Goal: Task Accomplishment & Management: Manage account settings

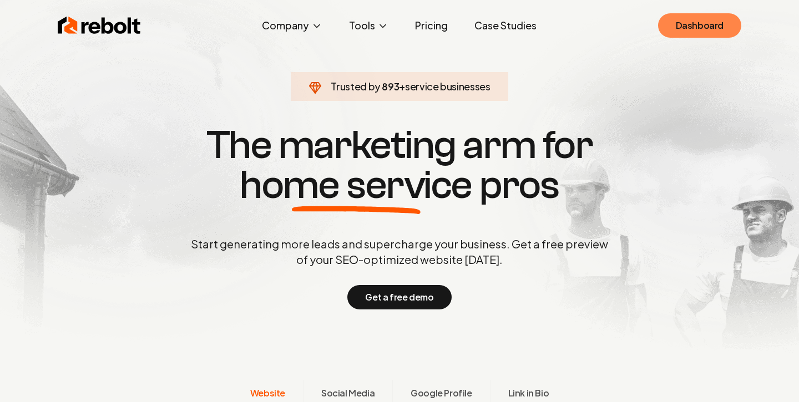
click at [715, 26] on link "Dashboard" at bounding box center [699, 25] width 83 height 24
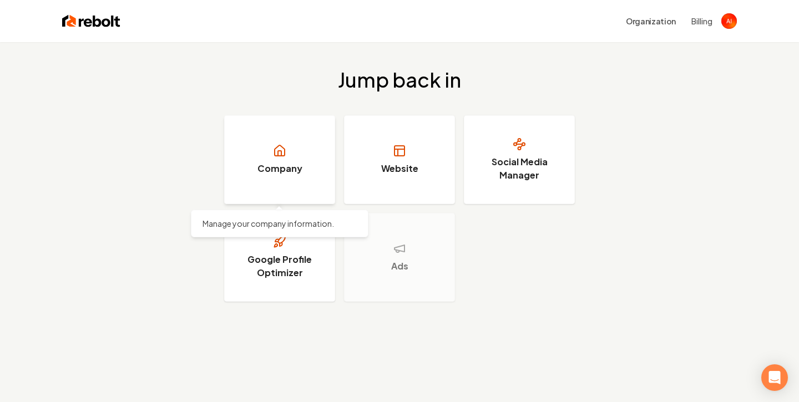
click at [310, 144] on link "Company" at bounding box center [279, 159] width 111 height 89
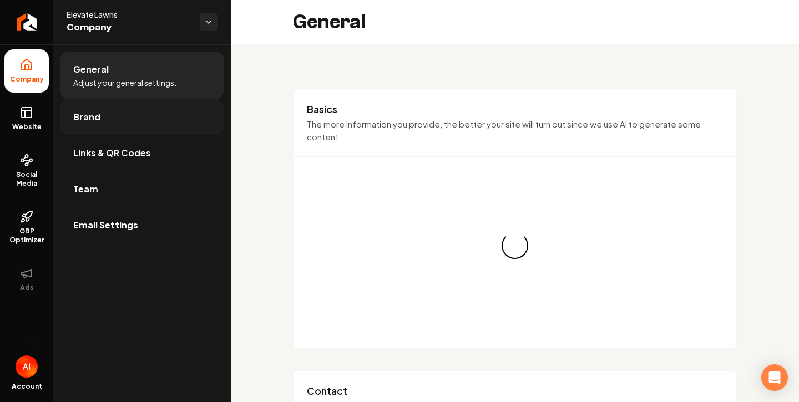
click at [150, 126] on link "Brand" at bounding box center [142, 117] width 164 height 36
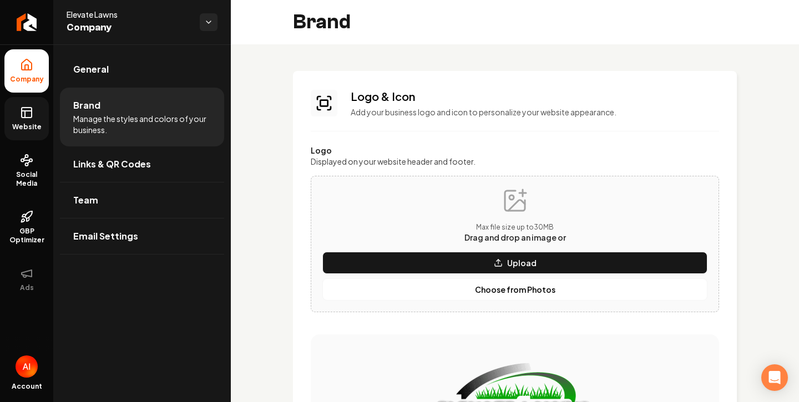
click at [23, 124] on span "Website" at bounding box center [27, 127] width 38 height 9
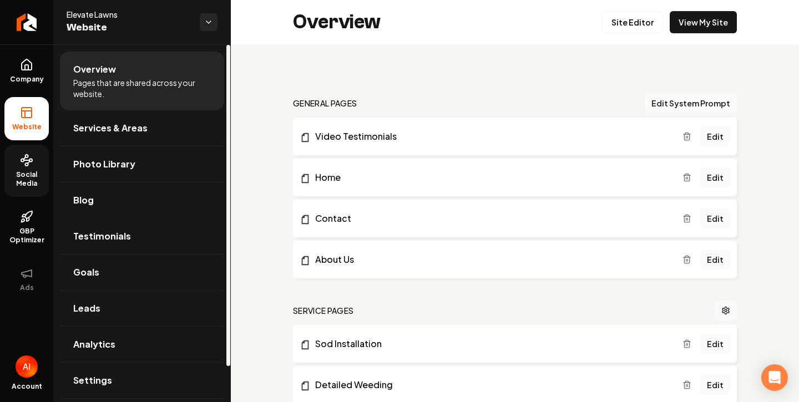
click at [18, 174] on span "Social Media" at bounding box center [26, 179] width 44 height 18
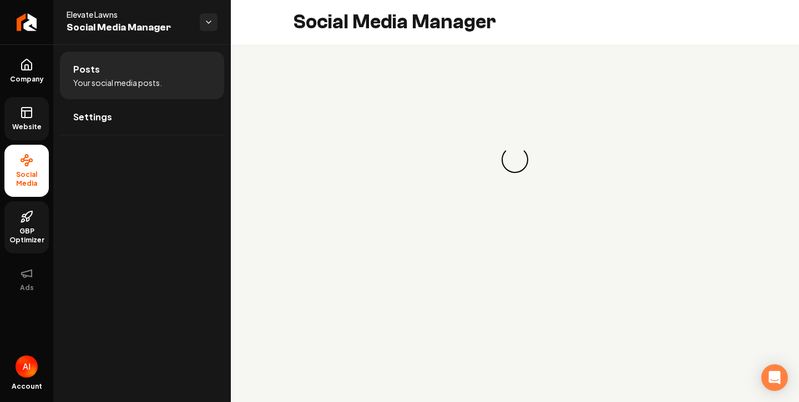
click at [35, 231] on span "GBP Optimizer" at bounding box center [26, 236] width 44 height 18
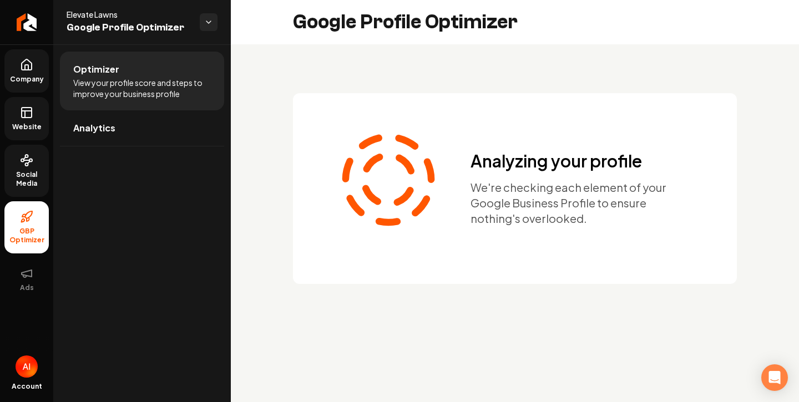
click at [23, 81] on span "Company" at bounding box center [27, 79] width 43 height 9
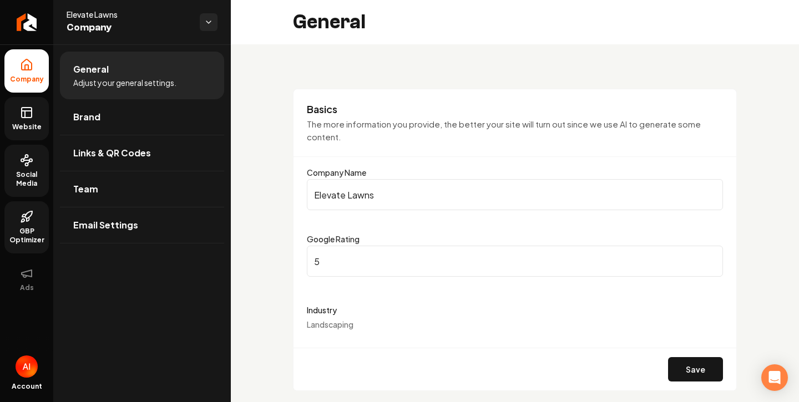
click at [32, 115] on rect at bounding box center [27, 113] width 10 height 10
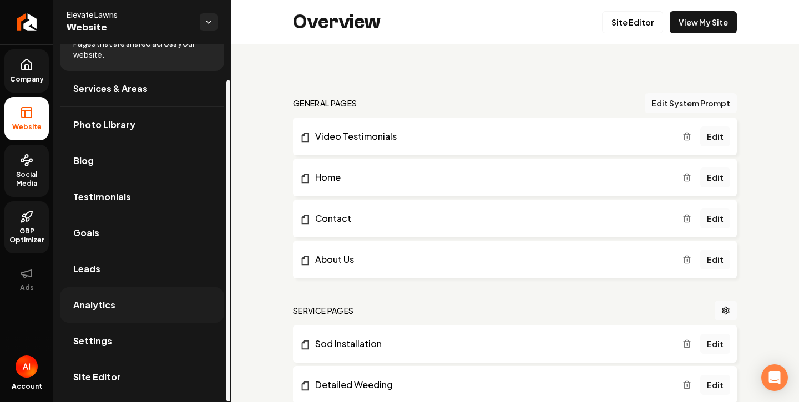
scroll to position [39, 0]
click at [99, 273] on link "Leads" at bounding box center [142, 269] width 164 height 36
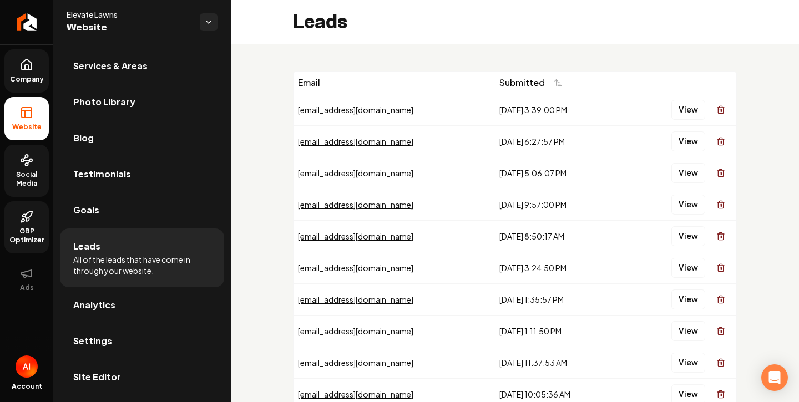
click at [666, 110] on div "View" at bounding box center [680, 110] width 103 height 22
click at [685, 107] on button "View" at bounding box center [688, 110] width 34 height 20
